Goal: Browse casually: Explore the website without a specific task or goal

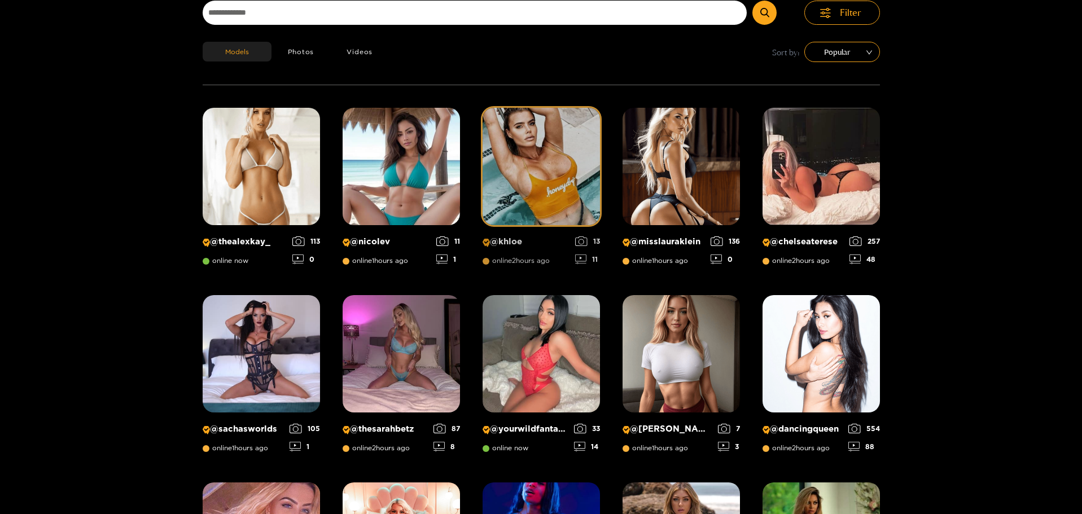
scroll to position [129, 0]
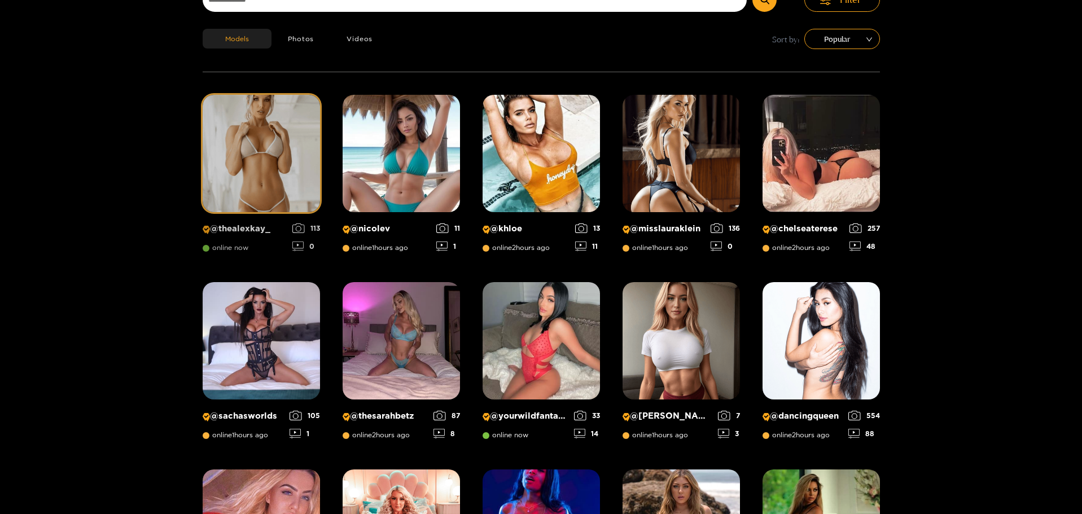
click at [278, 140] on img at bounding box center [261, 153] width 117 height 117
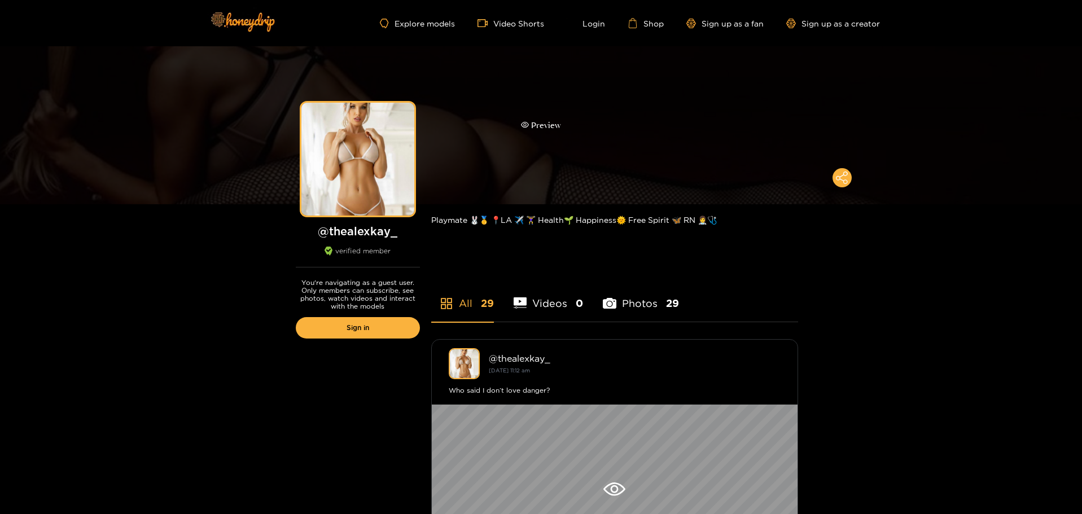
click at [623, 126] on div "Preview" at bounding box center [541, 125] width 1082 height 158
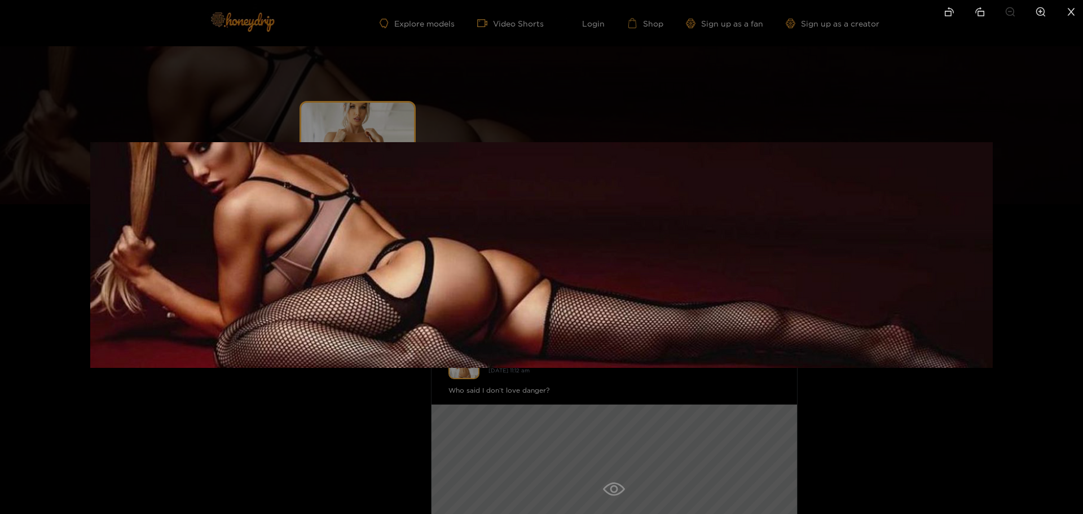
click at [469, 91] on div at bounding box center [541, 257] width 1083 height 514
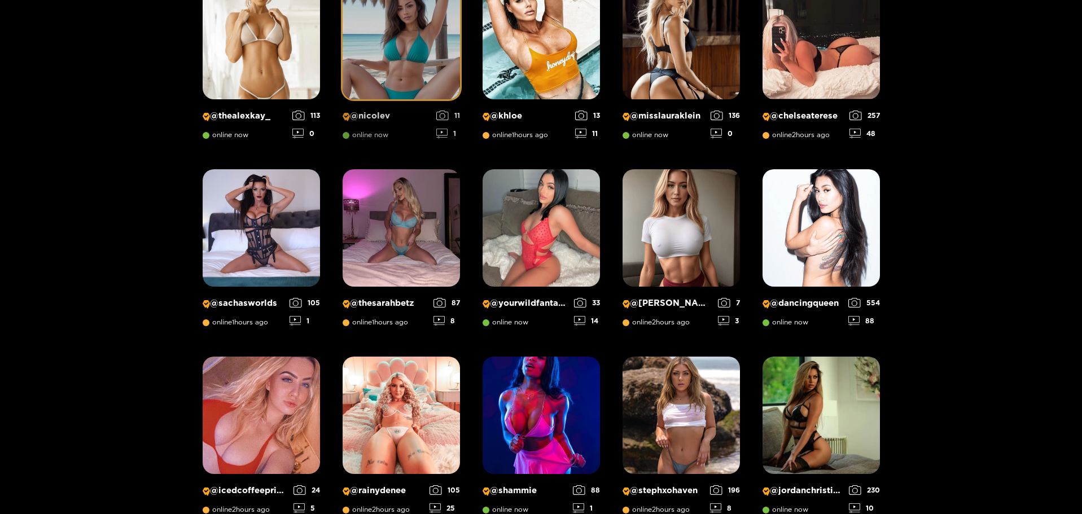
click at [416, 59] on img at bounding box center [401, 40] width 117 height 117
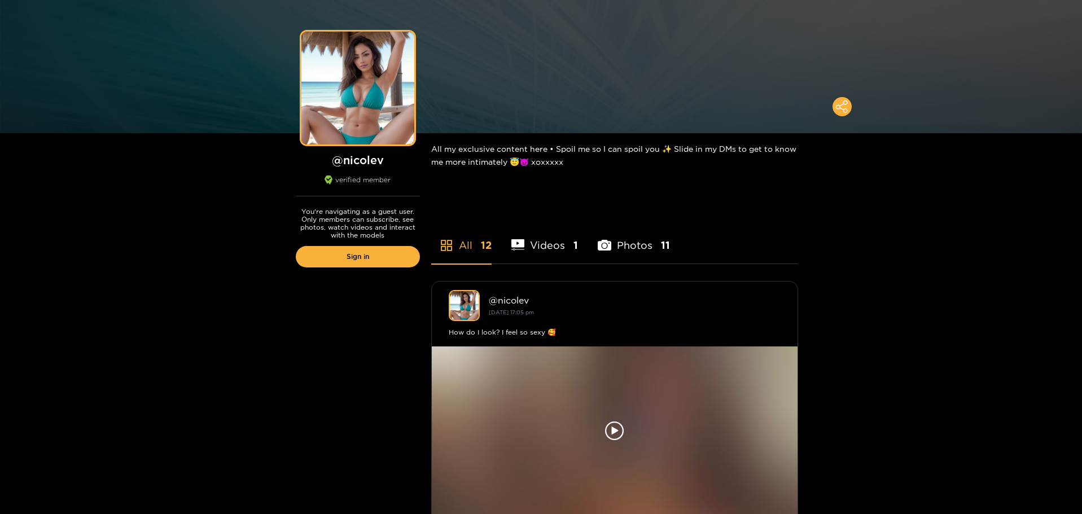
scroll to position [72, 0]
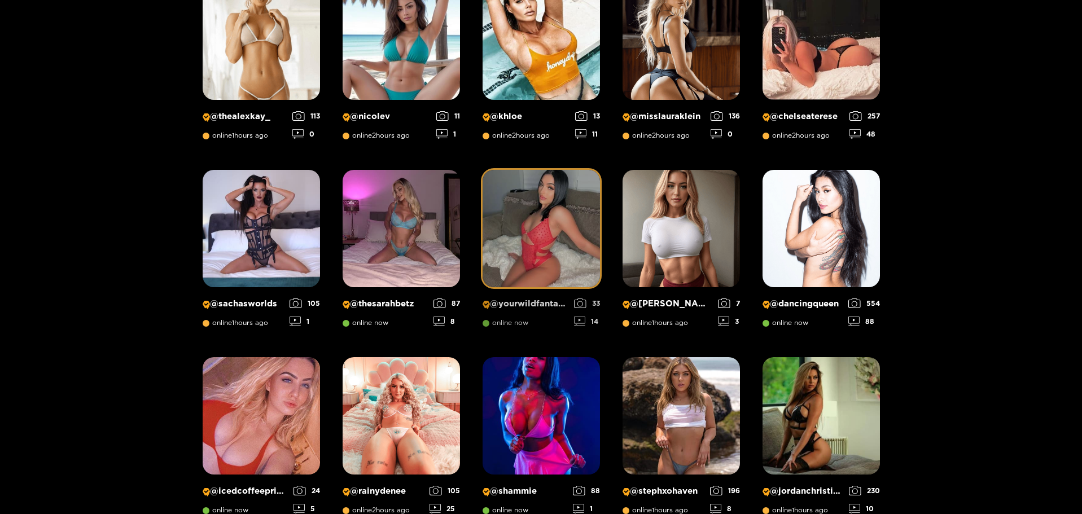
scroll to position [242, 0]
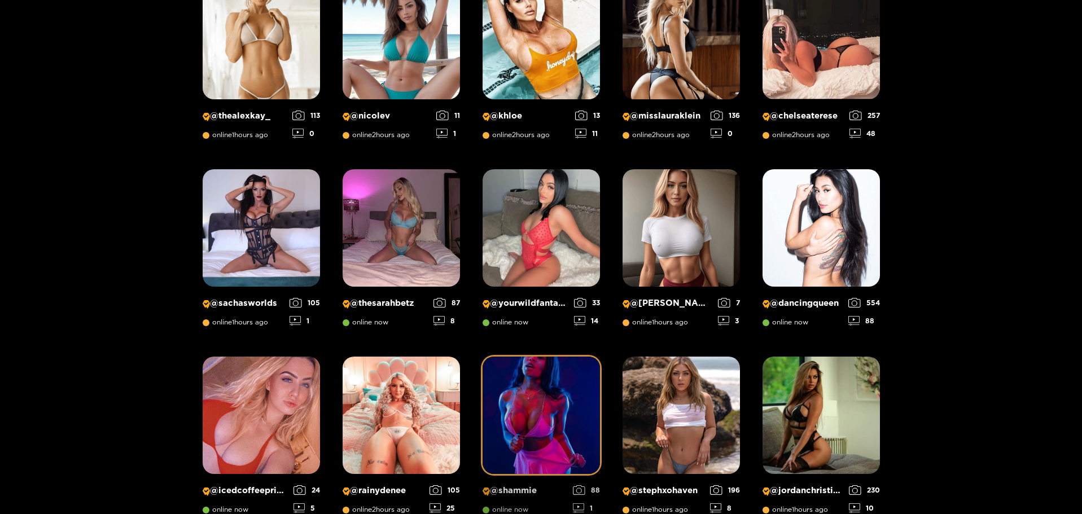
click at [552, 402] on img at bounding box center [540, 415] width 117 height 117
